Goal: Task Accomplishment & Management: Complete application form

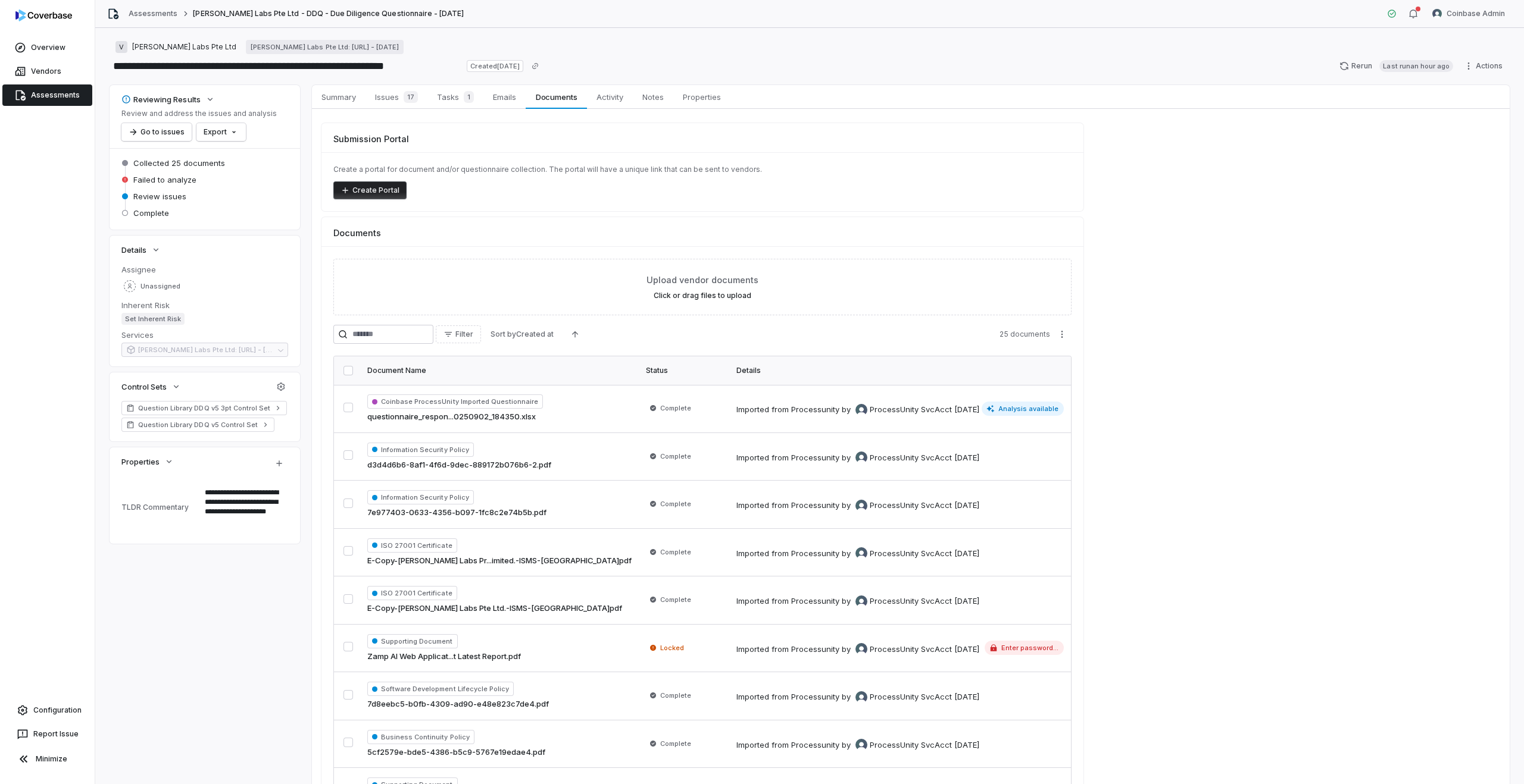
click at [67, 91] on span "Assessments" at bounding box center [55, 95] width 49 height 10
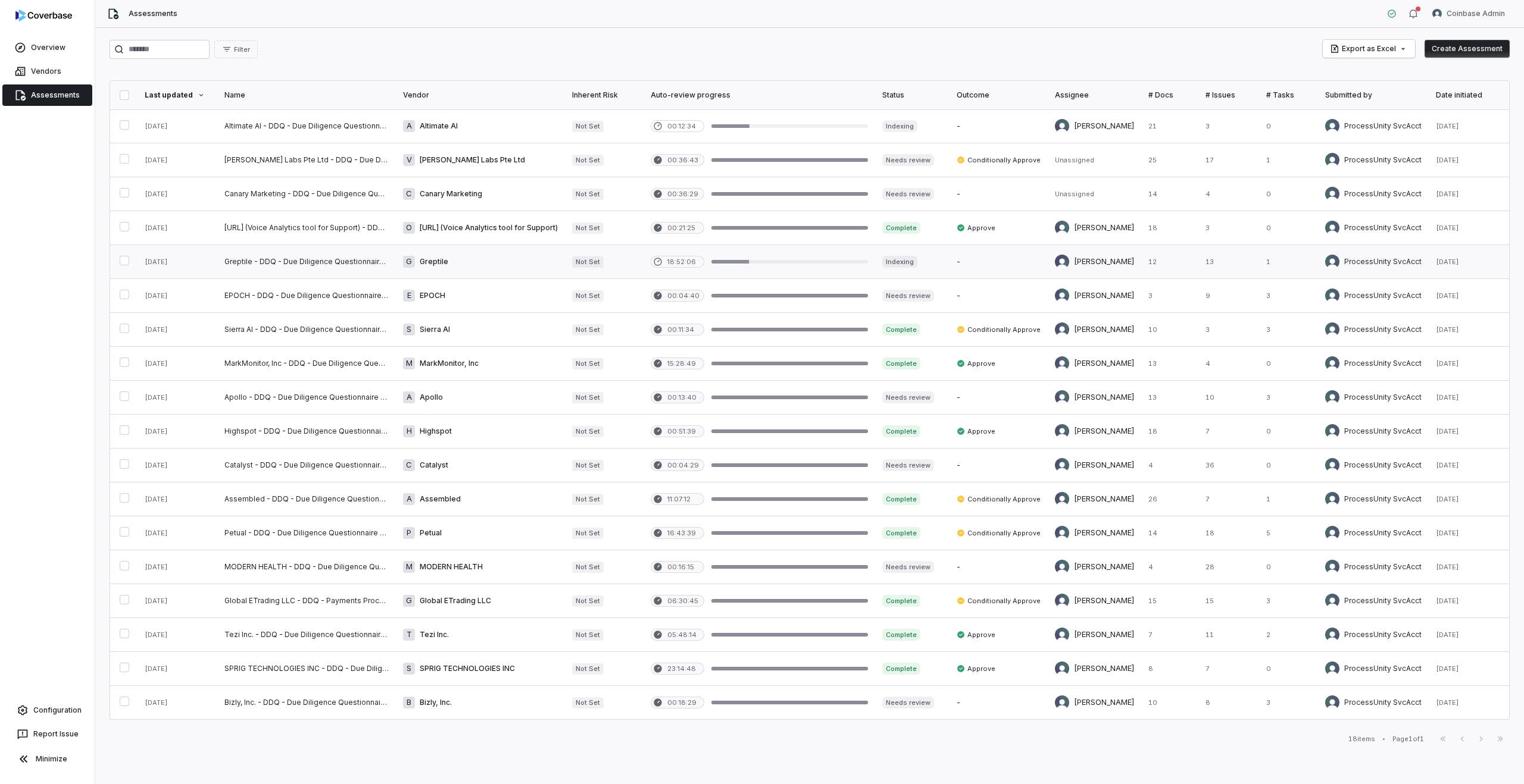
click at [463, 265] on link at bounding box center [480, 262] width 169 height 33
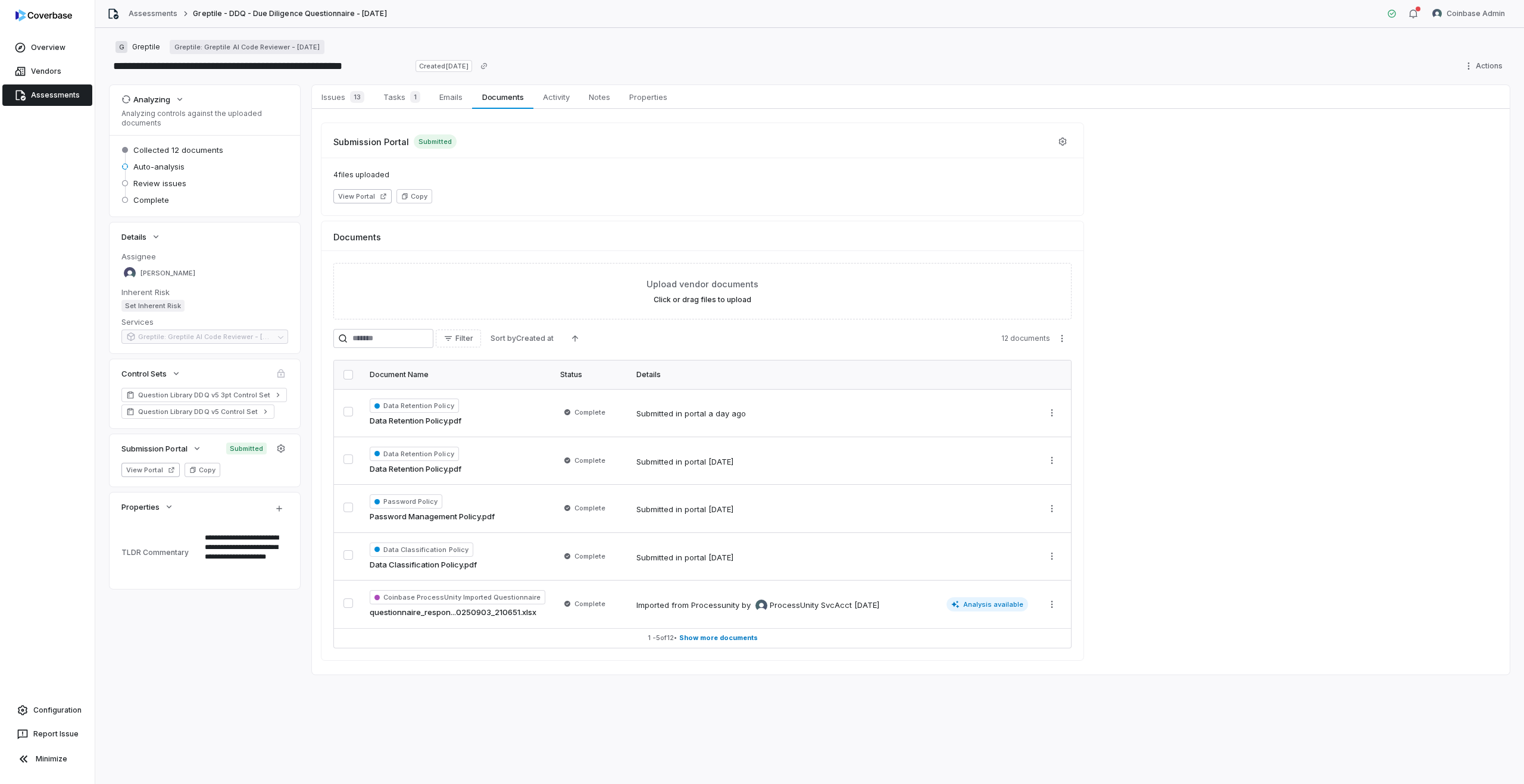
type textarea "*"
